Goal: Communication & Community: Answer question/provide support

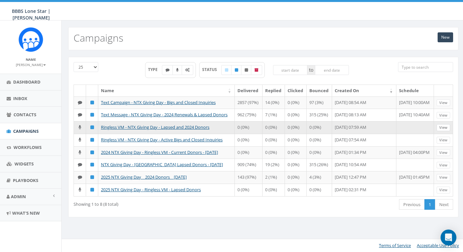
click at [445, 131] on link "View" at bounding box center [444, 127] width 14 height 7
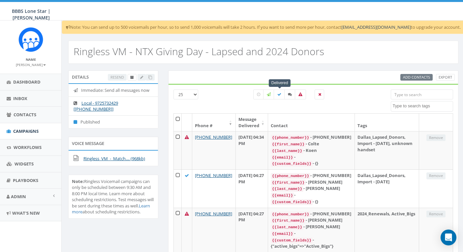
click at [277, 95] on label at bounding box center [279, 94] width 11 height 10
checkbox input "true"
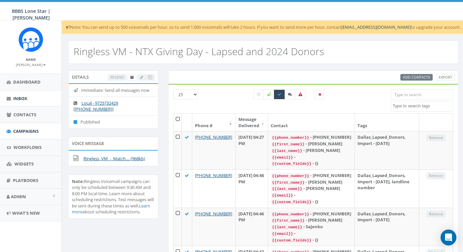
click at [18, 96] on span "Inbox" at bounding box center [20, 98] width 14 height 6
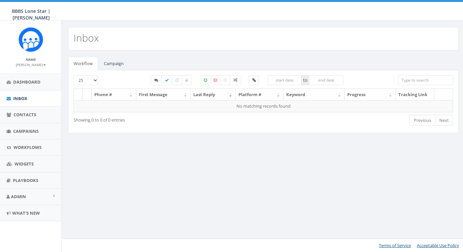
select select
click at [114, 64] on link "Campaign" at bounding box center [114, 64] width 30 height 14
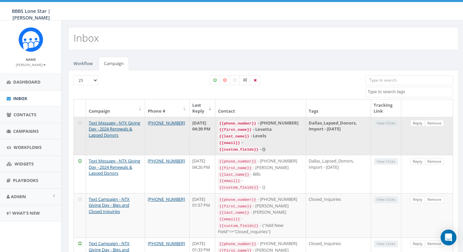
click at [419, 122] on link "Reply" at bounding box center [417, 123] width 15 height 7
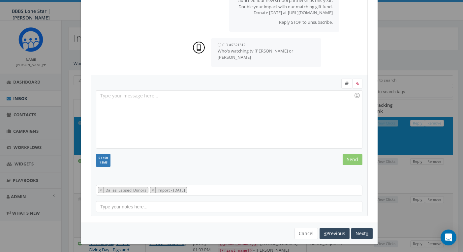
scroll to position [51, 0]
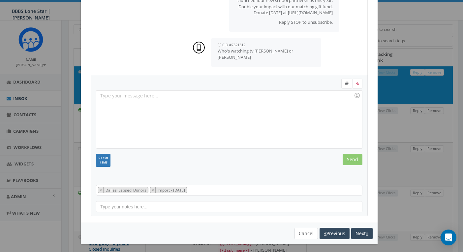
click at [302, 233] on button "Cancel" at bounding box center [306, 233] width 23 height 11
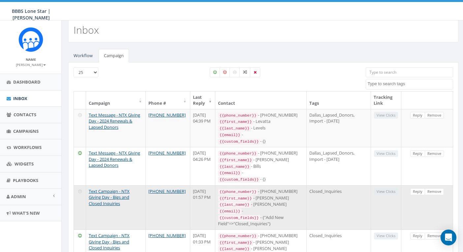
scroll to position [0, 0]
